Goal: Transaction & Acquisition: Obtain resource

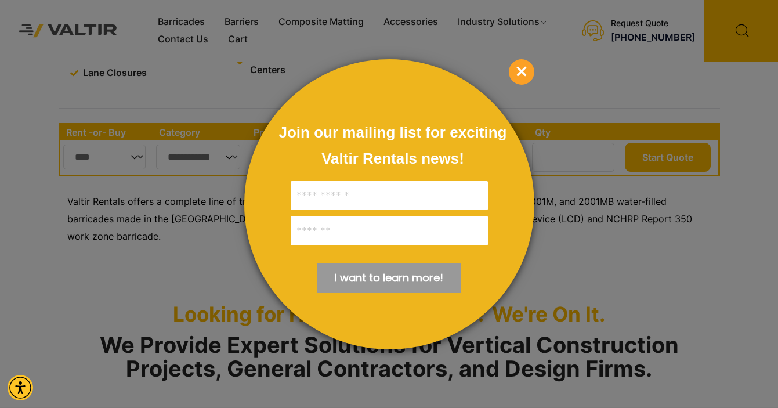
scroll to position [353, 0]
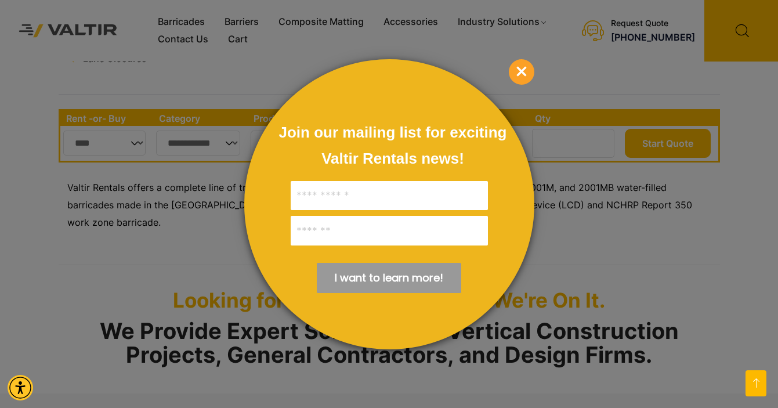
click at [519, 69] on span "×" at bounding box center [522, 72] width 26 height 26
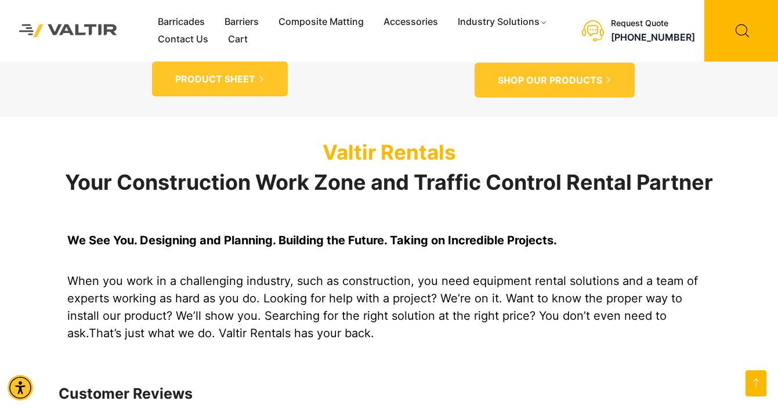
scroll to position [941, 0]
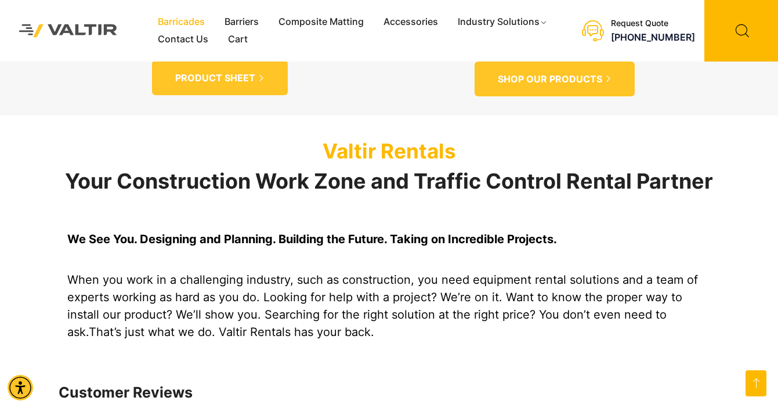
click at [180, 26] on link "Barricades" at bounding box center [181, 21] width 67 height 17
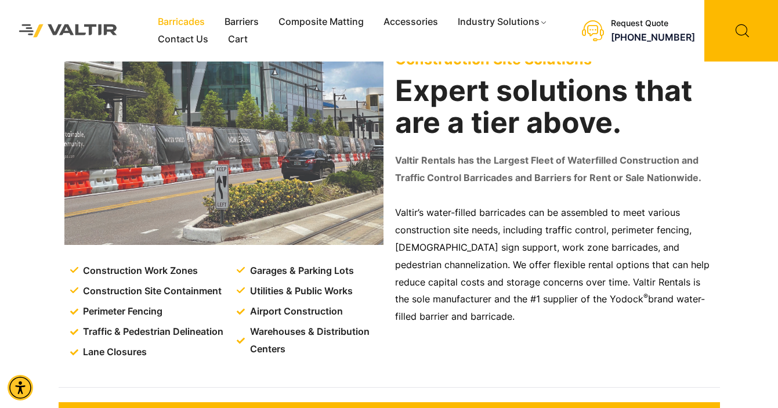
scroll to position [0, 0]
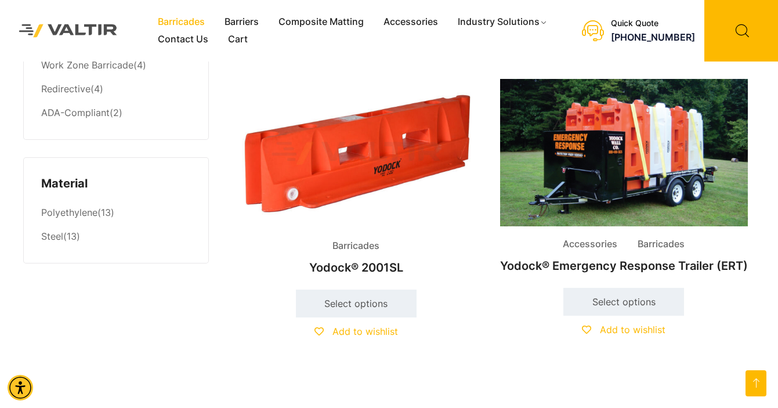
scroll to position [880, 0]
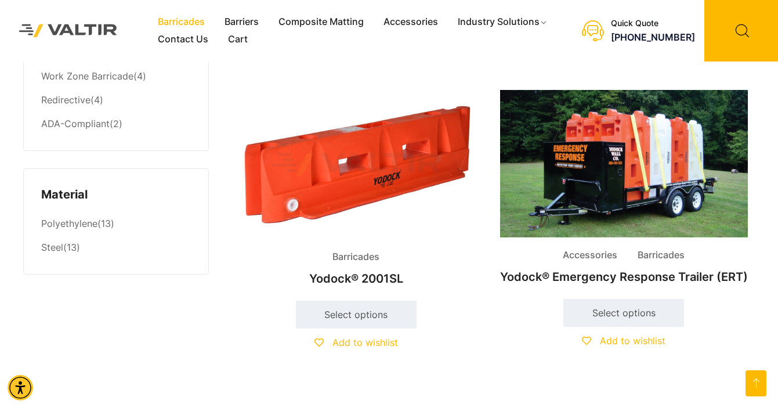
click at [380, 165] on img at bounding box center [356, 164] width 248 height 149
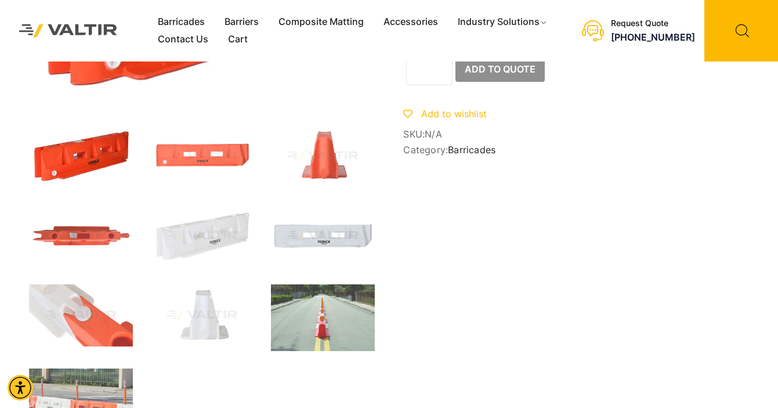
scroll to position [173, 0]
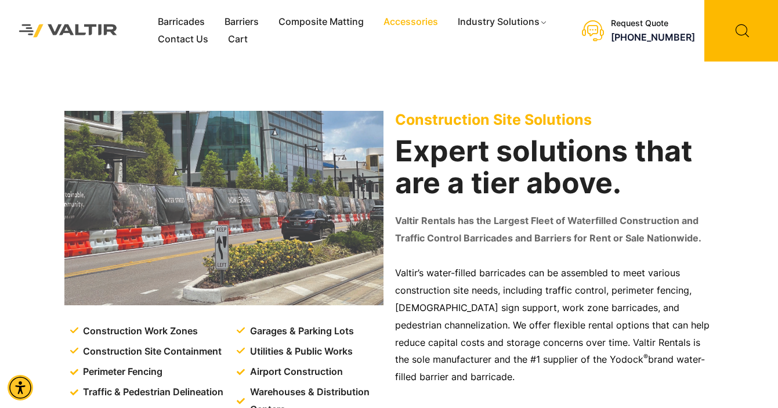
click at [385, 20] on link "Accessories" at bounding box center [410, 21] width 74 height 17
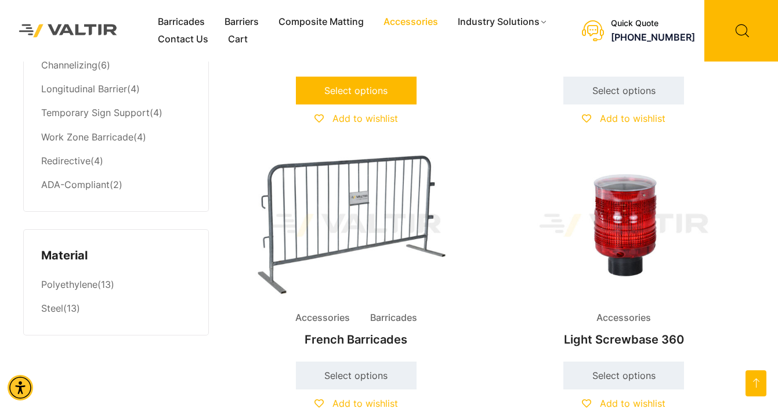
scroll to position [844, 0]
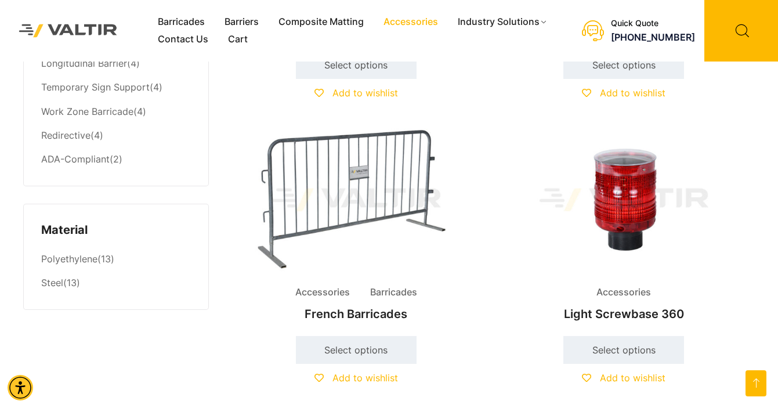
click at [338, 197] on img at bounding box center [356, 199] width 248 height 149
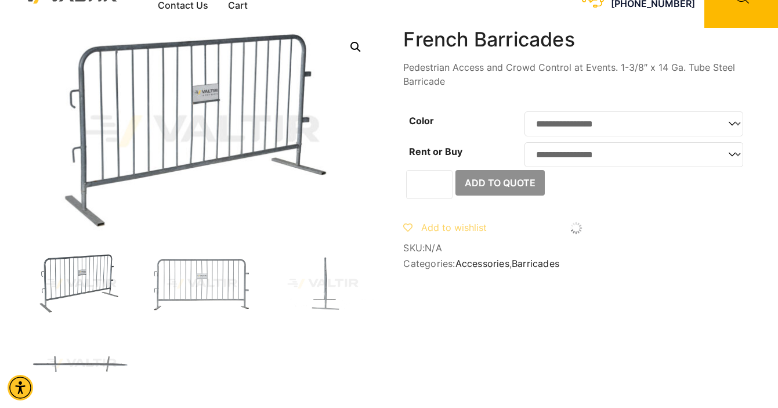
scroll to position [32, 0]
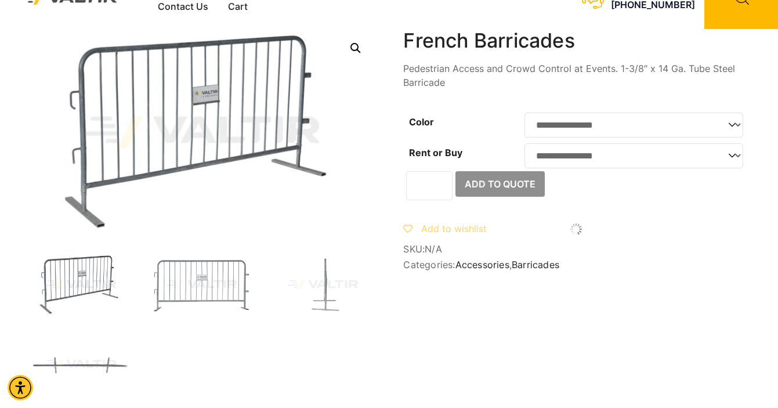
click at [731, 124] on select "**********" at bounding box center [633, 124] width 219 height 25
click at [727, 157] on select "**********" at bounding box center [633, 155] width 219 height 25
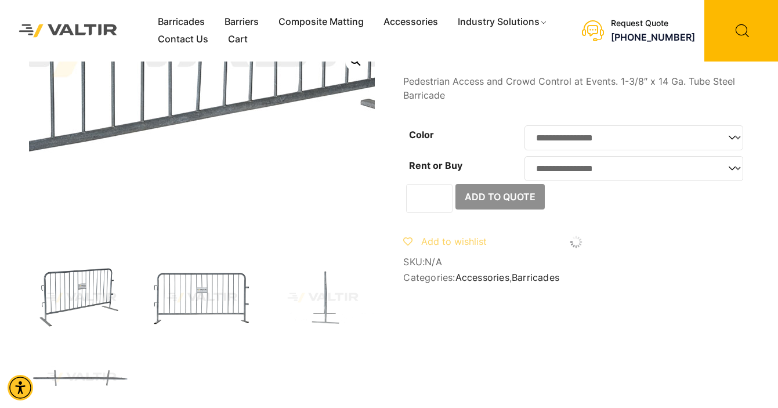
scroll to position [0, 0]
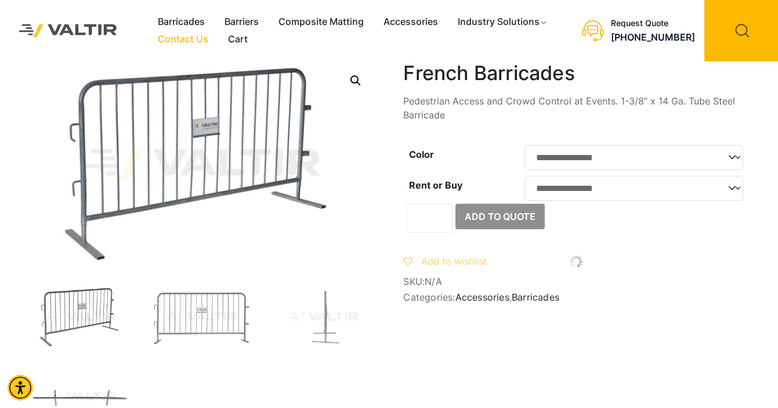
click at [187, 39] on link "Contact Us" at bounding box center [183, 39] width 70 height 17
